Goal: Information Seeking & Learning: Learn about a topic

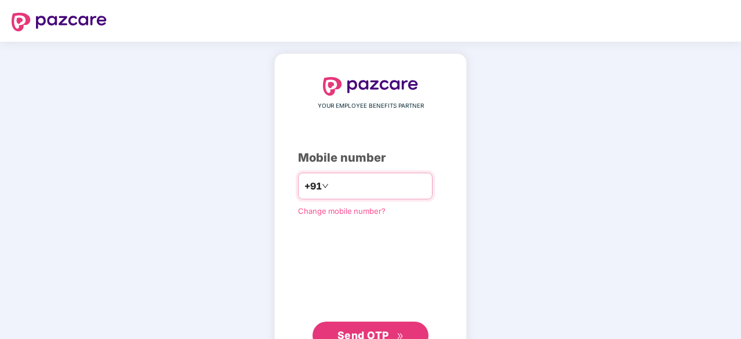
type input "**********"
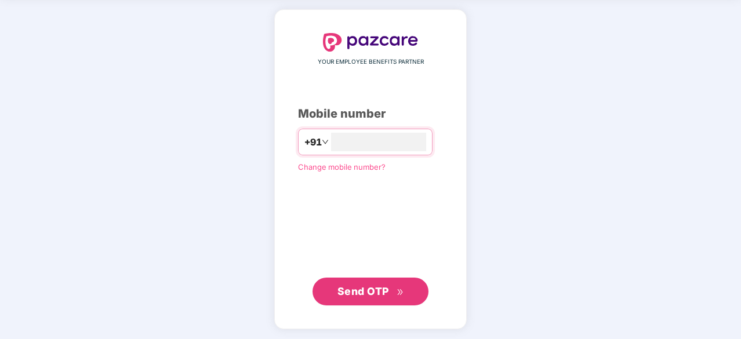
scroll to position [44, 0]
click at [368, 286] on span "Send OTP" at bounding box center [364, 292] width 52 height 12
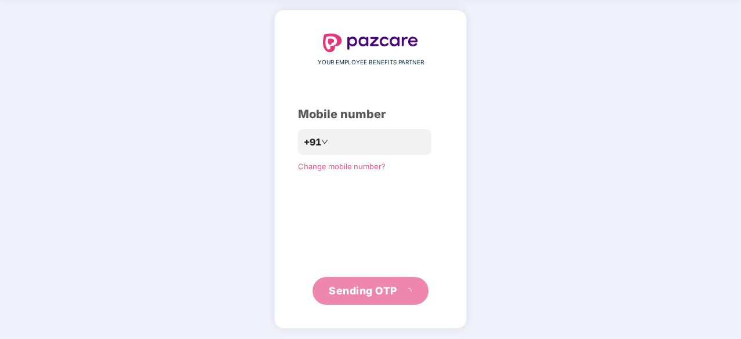
scroll to position [38, 0]
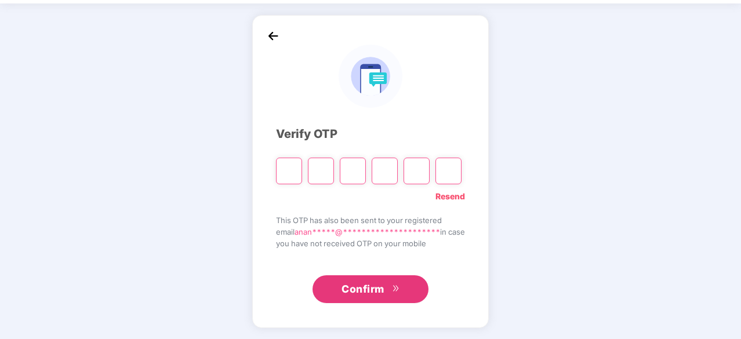
type input "*"
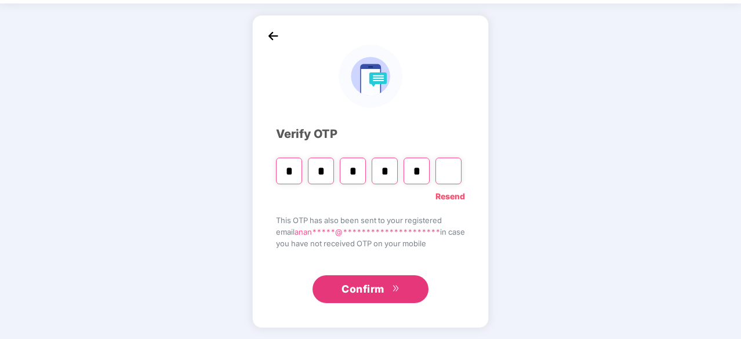
type input "*"
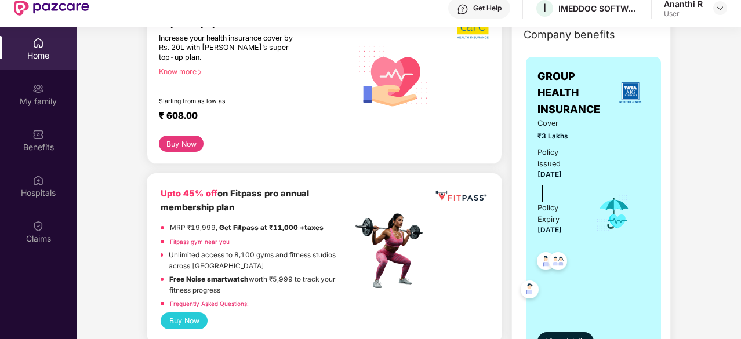
scroll to position [212, 0]
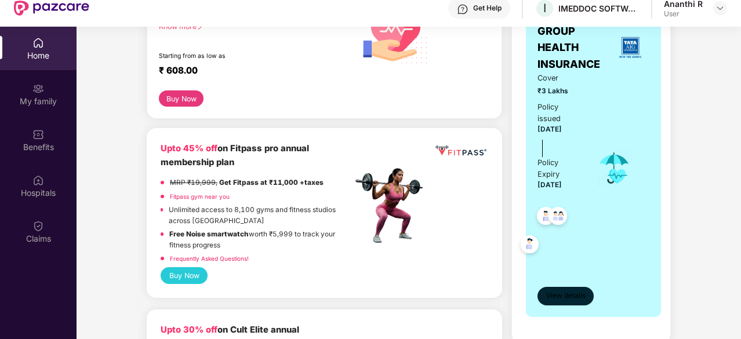
click at [565, 291] on span "View details" at bounding box center [565, 296] width 39 height 11
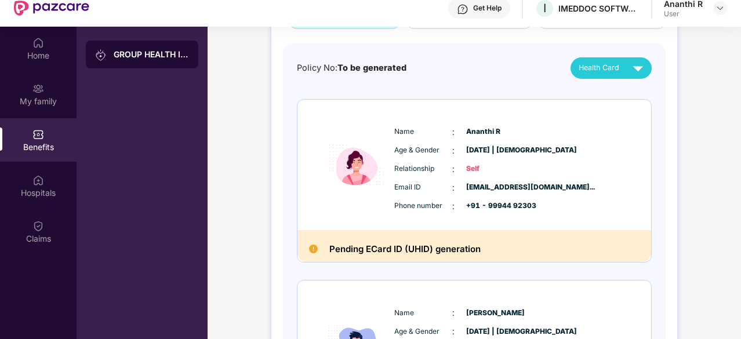
scroll to position [96, 0]
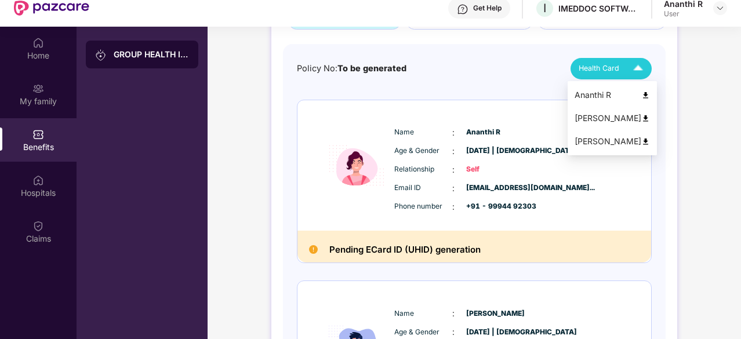
click at [613, 71] on span "Health Card" at bounding box center [599, 69] width 41 height 12
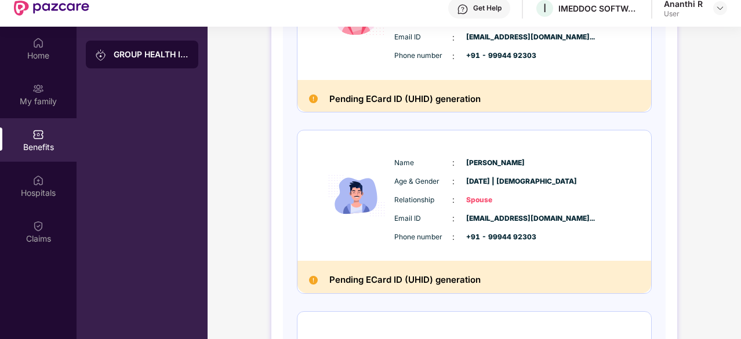
scroll to position [318, 0]
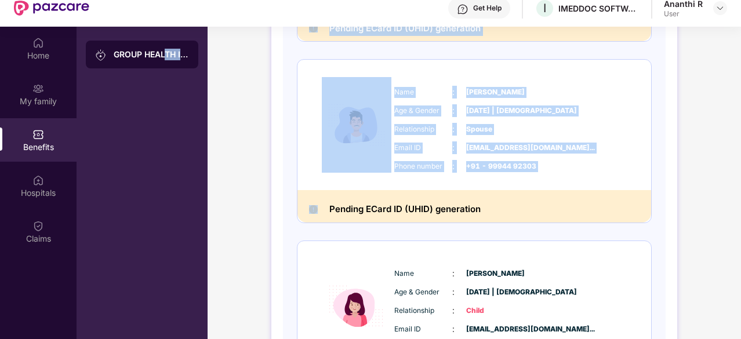
drag, startPoint x: 167, startPoint y: 241, endPoint x: 317, endPoint y: 191, distance: 158.3
click at [317, 191] on div "Home My family Benefits Hospitals Claims GROUP HEALTH INSURANCE GROUP HEALTH IN…" at bounding box center [370, 196] width 741 height 339
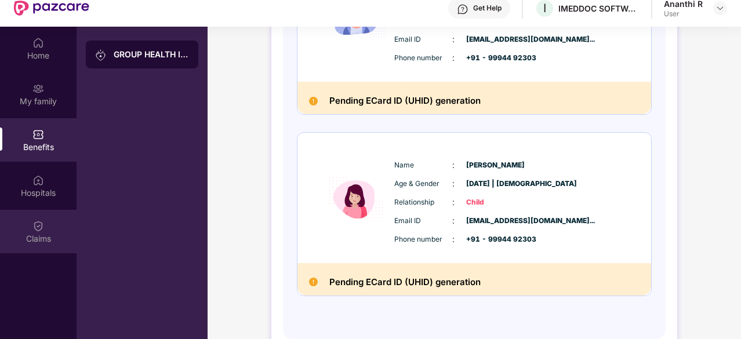
click at [43, 236] on div "Claims" at bounding box center [38, 239] width 77 height 12
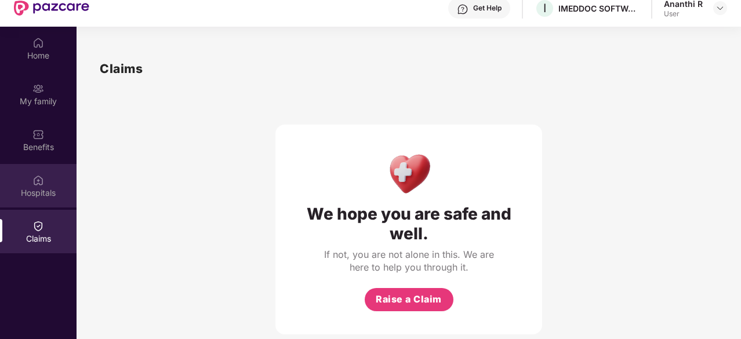
click at [56, 194] on div "Hospitals" at bounding box center [38, 193] width 77 height 12
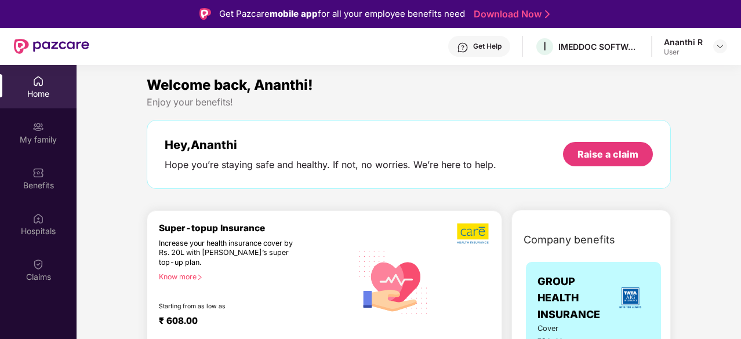
click at [443, 89] on div "Welcome back, Ananthi!" at bounding box center [409, 85] width 524 height 22
click at [50, 180] on div "Benefits" at bounding box center [38, 186] width 77 height 12
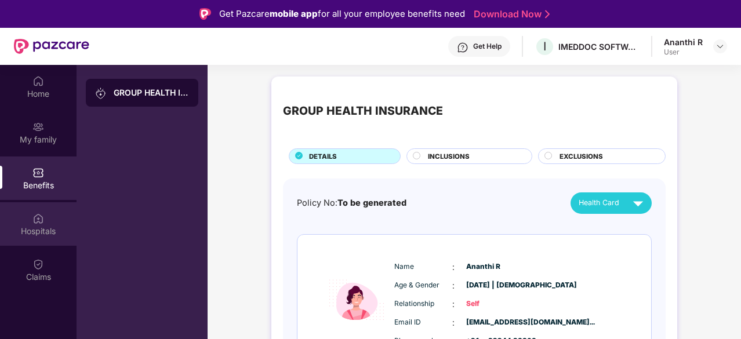
click at [30, 234] on div "Hospitals" at bounding box center [38, 232] width 77 height 12
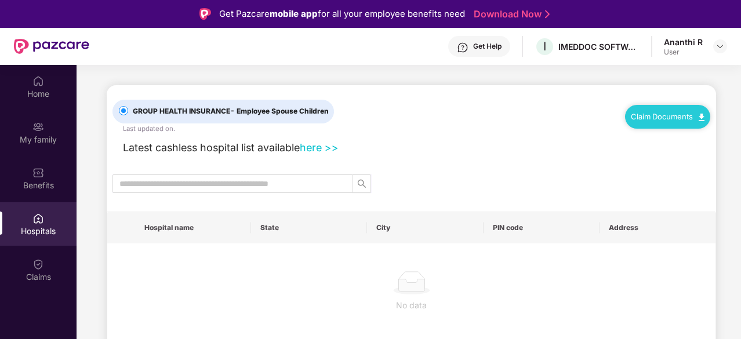
click at [30, 234] on div "Hospitals" at bounding box center [38, 232] width 77 height 12
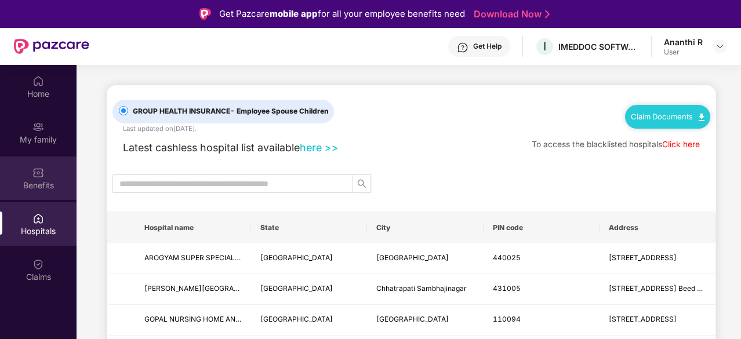
click at [32, 189] on div "Benefits" at bounding box center [38, 186] width 77 height 12
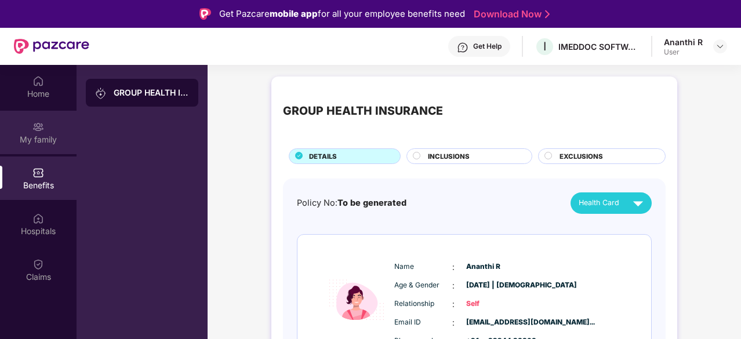
click at [31, 140] on div "My family" at bounding box center [38, 140] width 77 height 12
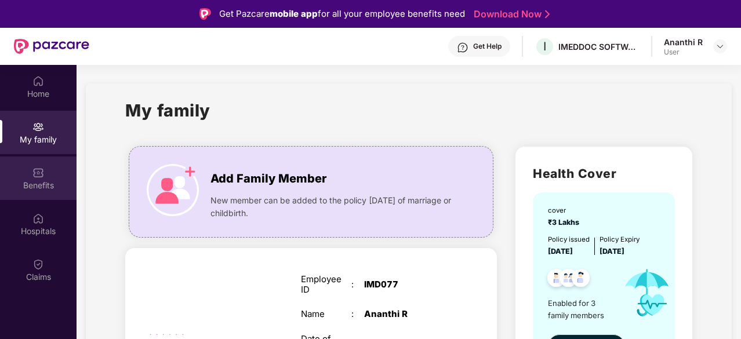
click at [35, 173] on img at bounding box center [38, 173] width 12 height 12
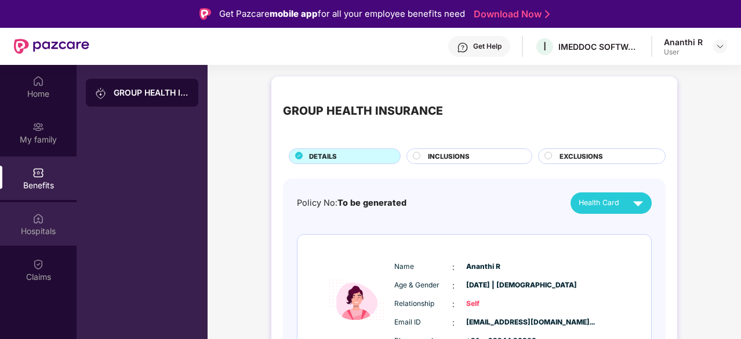
click at [19, 240] on div "Hospitals" at bounding box center [38, 224] width 77 height 44
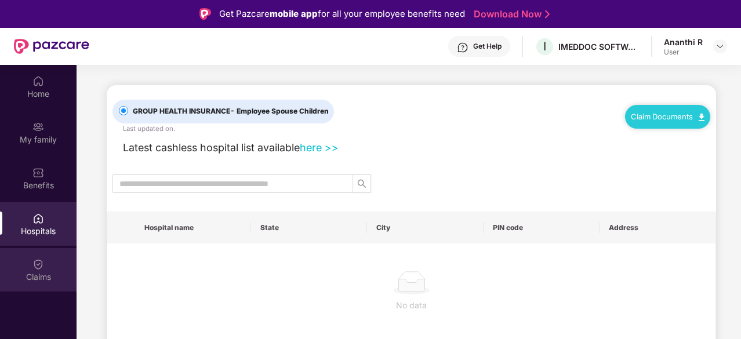
click at [29, 271] on div "Claims" at bounding box center [38, 277] width 77 height 12
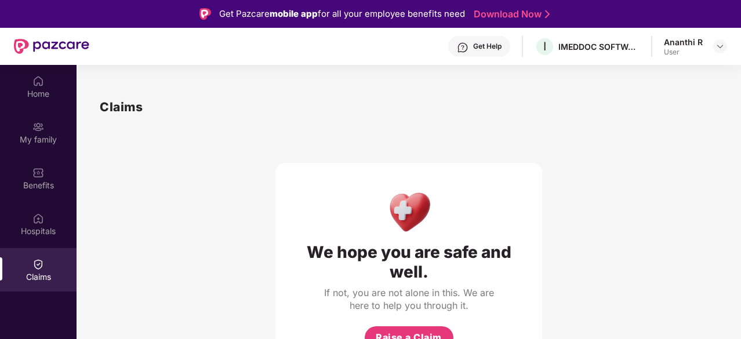
scroll to position [65, 0]
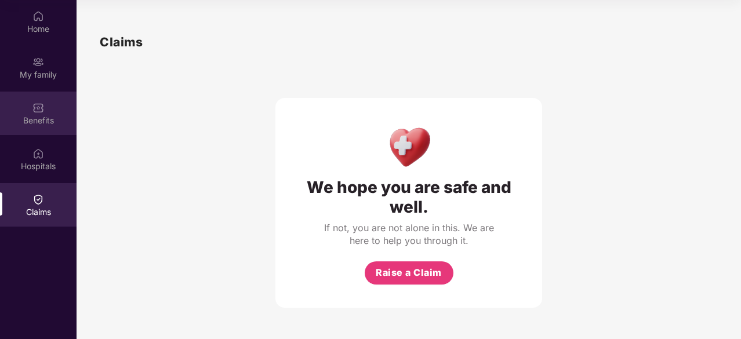
click at [39, 115] on div "Benefits" at bounding box center [38, 121] width 77 height 12
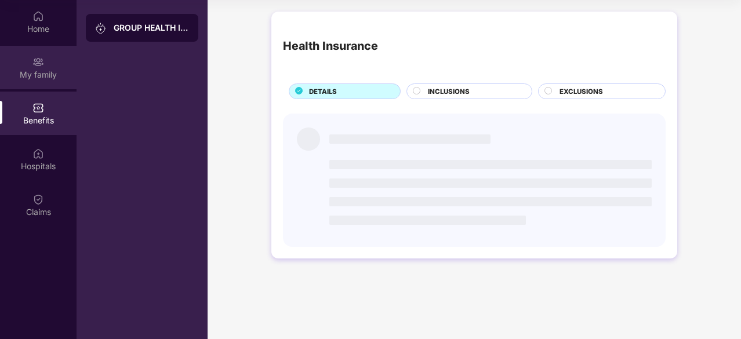
click at [32, 75] on div "My family" at bounding box center [38, 75] width 77 height 12
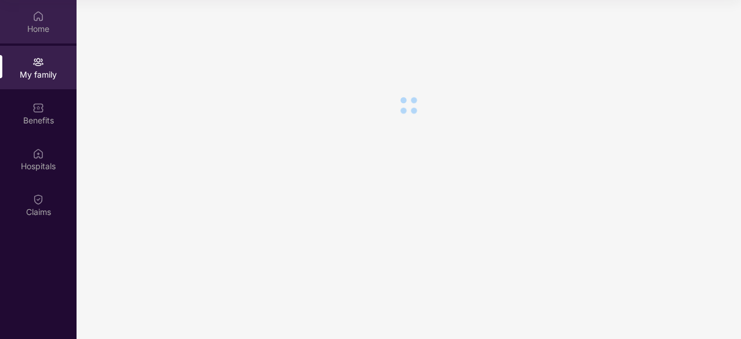
click at [34, 19] on img at bounding box center [38, 16] width 12 height 12
